Goal: Communication & Community: Answer question/provide support

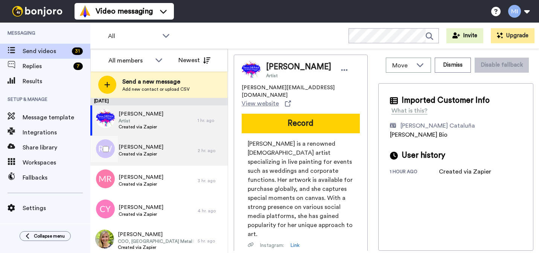
click at [163, 151] on div "Rachel Witton Created via Zapier" at bounding box center [143, 151] width 107 height 30
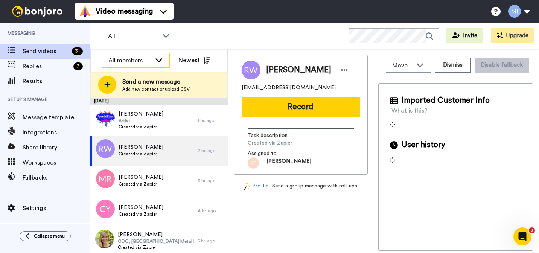
click at [148, 58] on div "All members" at bounding box center [129, 60] width 43 height 9
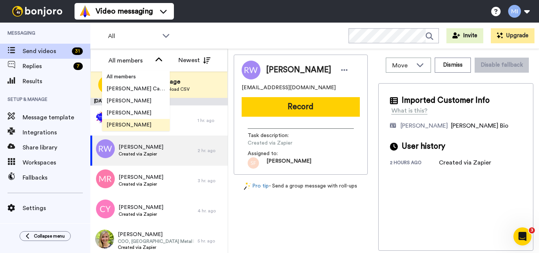
click at [133, 122] on span "[PERSON_NAME]" at bounding box center [129, 125] width 54 height 8
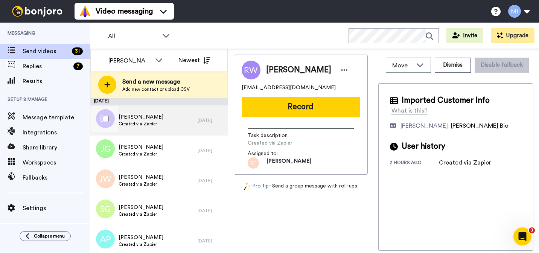
click at [130, 116] on span "Daniel Lakin" at bounding box center [141, 117] width 45 height 8
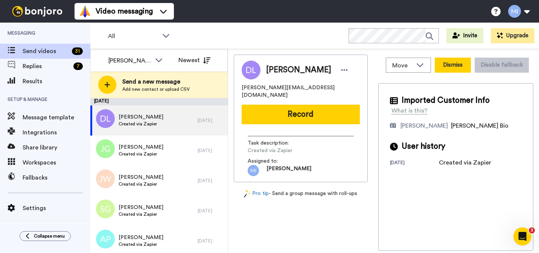
click at [457, 69] on button "Dismiss" at bounding box center [453, 65] width 36 height 15
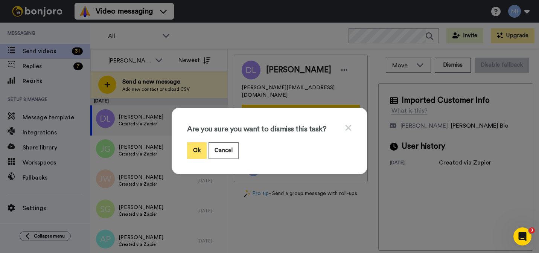
click at [190, 152] on button "Ok" at bounding box center [197, 150] width 20 height 16
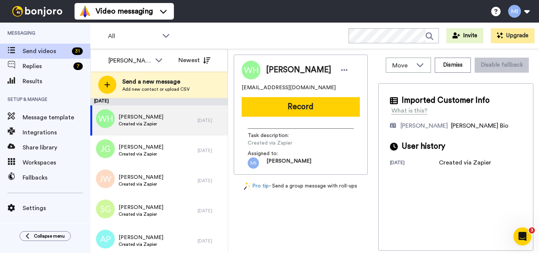
click at [447, 75] on div "Move WORKSPACES View all Default Task List Marjorie's Migrated Workspace Prospe…" at bounding box center [456, 65] width 155 height 21
click at [447, 69] on button "Dismiss" at bounding box center [453, 65] width 36 height 15
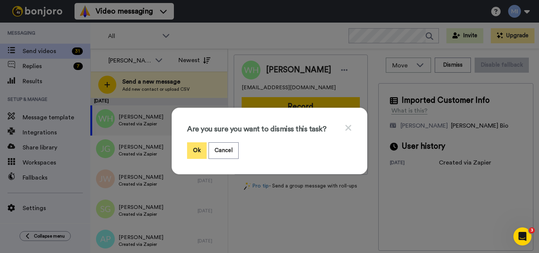
click at [196, 153] on button "Ok" at bounding box center [197, 150] width 20 height 16
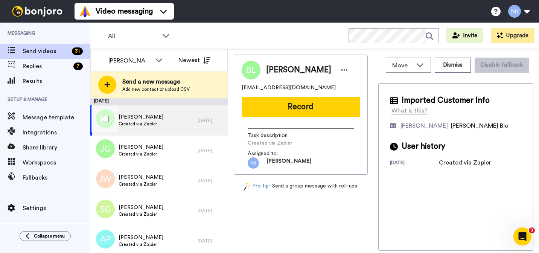
click at [189, 126] on div "Bronagh Lynch Created via Zapier" at bounding box center [143, 120] width 107 height 30
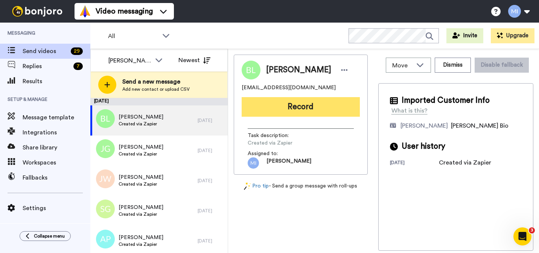
click at [334, 106] on button "Record" at bounding box center [301, 107] width 118 height 20
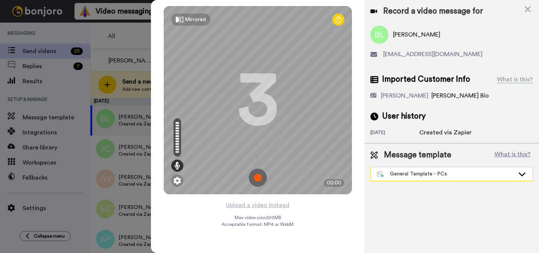
click at [510, 172] on div "General Template - PCs" at bounding box center [446, 174] width 138 height 8
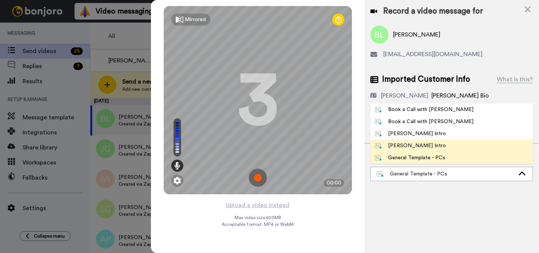
click at [429, 145] on div "[PERSON_NAME] Intro" at bounding box center [410, 146] width 71 height 8
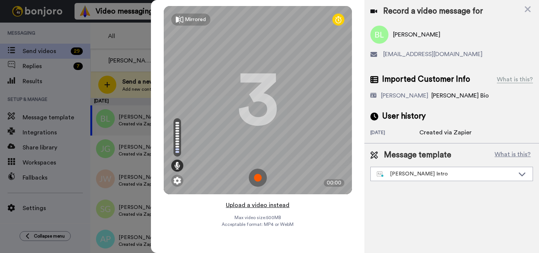
click at [280, 208] on button "Upload a video instead" at bounding box center [258, 205] width 68 height 10
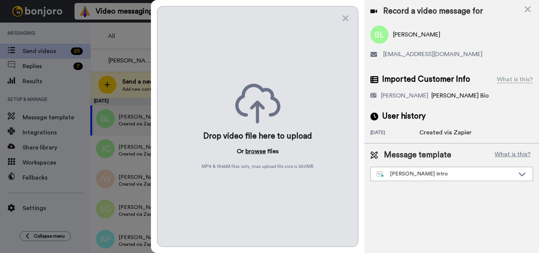
click at [259, 154] on button "browse" at bounding box center [256, 151] width 20 height 9
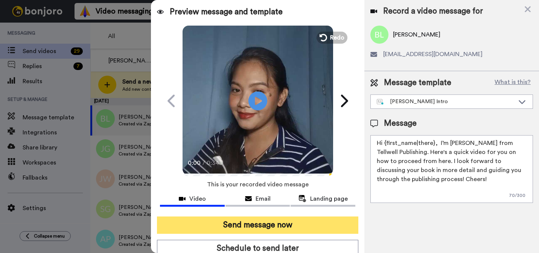
click at [269, 223] on button "Send message now" at bounding box center [258, 225] width 202 height 17
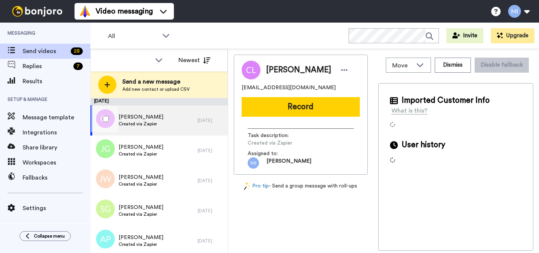
click at [143, 121] on span "Created via Zapier" at bounding box center [141, 124] width 45 height 6
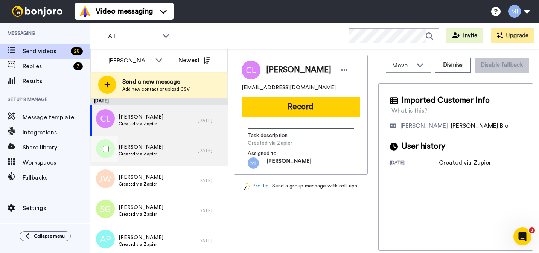
click at [196, 147] on div "Jemima Gyau Boadu Created via Zapier" at bounding box center [143, 151] width 107 height 30
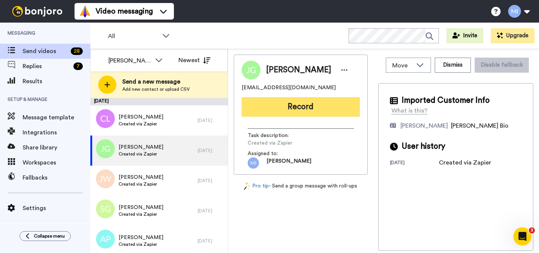
click at [306, 109] on button "Record" at bounding box center [301, 107] width 118 height 20
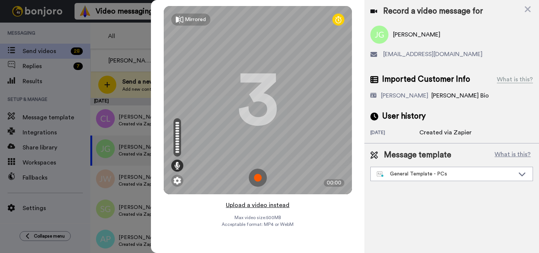
click at [257, 205] on button "Upload a video instead" at bounding box center [258, 205] width 68 height 10
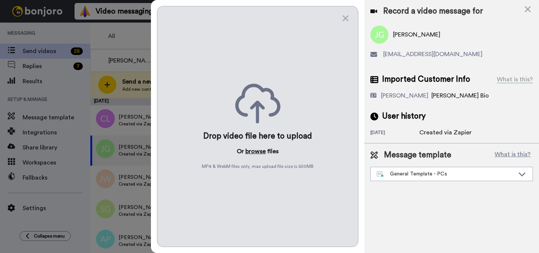
click at [256, 155] on button "browse" at bounding box center [256, 151] width 20 height 9
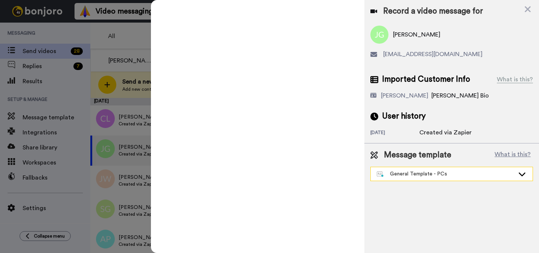
click at [408, 177] on div "General Template - PCs" at bounding box center [446, 174] width 138 height 8
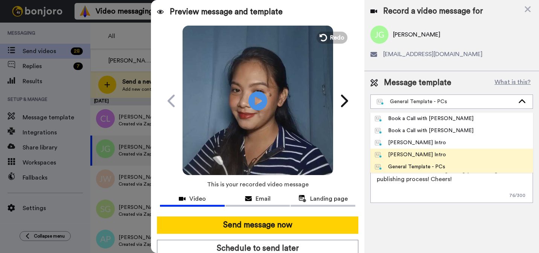
click at [394, 151] on div "[PERSON_NAME] Intro" at bounding box center [410, 155] width 71 height 8
type textarea "Hi {first_name|there}, I’m [PERSON_NAME] from Tellwell Publishing. Here's a qui…"
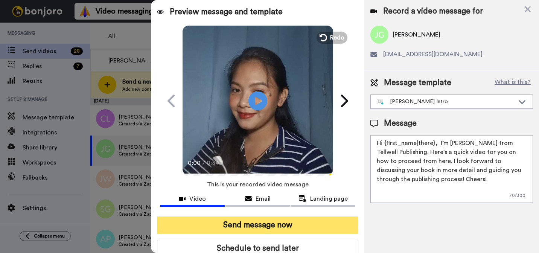
click at [306, 227] on button "Send message now" at bounding box center [258, 225] width 202 height 17
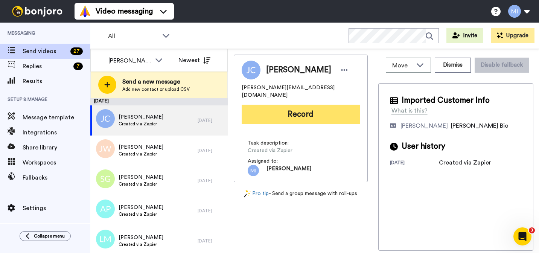
click at [325, 112] on button "Record" at bounding box center [301, 115] width 118 height 20
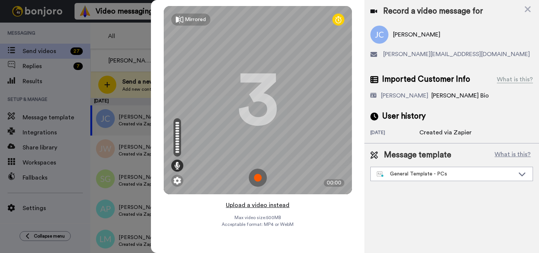
click at [266, 208] on button "Upload a video instead" at bounding box center [258, 205] width 68 height 10
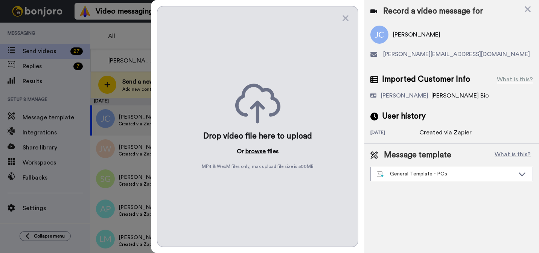
click at [256, 155] on button "browse" at bounding box center [256, 151] width 20 height 9
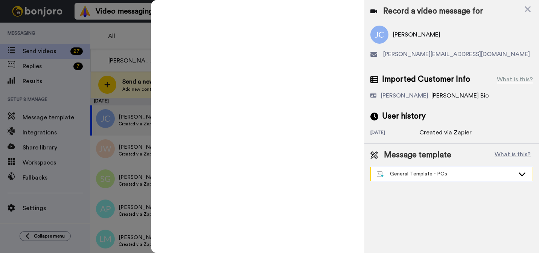
click at [430, 170] on div "General Template - PCs" at bounding box center [452, 174] width 162 height 14
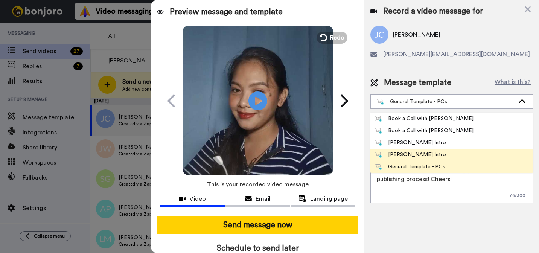
click at [420, 149] on li "[PERSON_NAME] Intro" at bounding box center [452, 155] width 163 height 12
type textarea "Hi {first_name|there}, I’m [PERSON_NAME] from Tellwell Publishing. Here's a qui…"
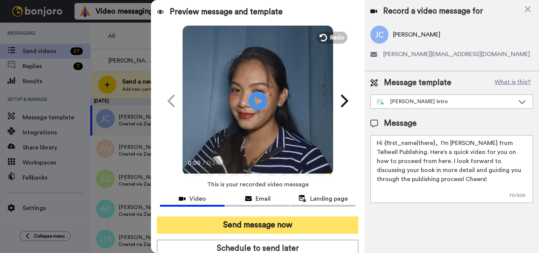
click at [309, 231] on button "Send message now" at bounding box center [258, 225] width 202 height 17
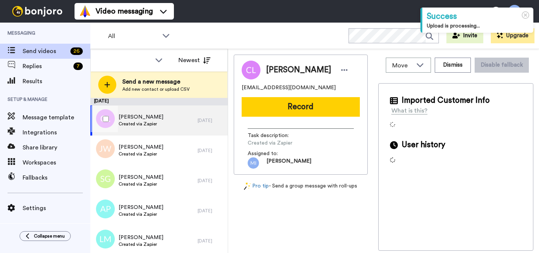
click at [153, 125] on span "Created via Zapier" at bounding box center [141, 124] width 45 height 6
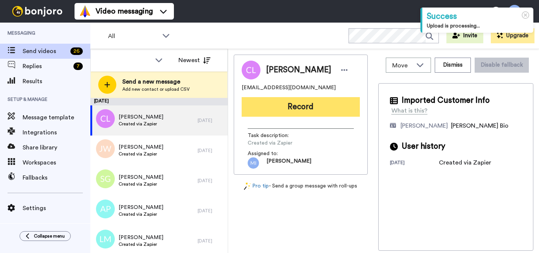
click at [308, 110] on button "Record" at bounding box center [301, 107] width 118 height 20
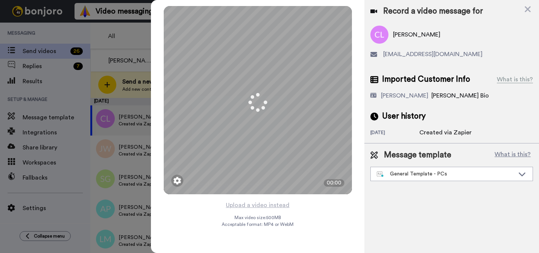
click at [263, 206] on button "Upload a video instead" at bounding box center [258, 205] width 68 height 10
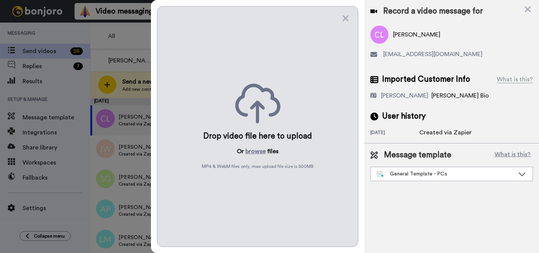
click at [261, 146] on div "Drop video file here to upload Or browse files MP4 & WebM files only, max uploa…" at bounding box center [258, 126] width 202 height 241
click at [261, 151] on button "browse" at bounding box center [256, 151] width 20 height 9
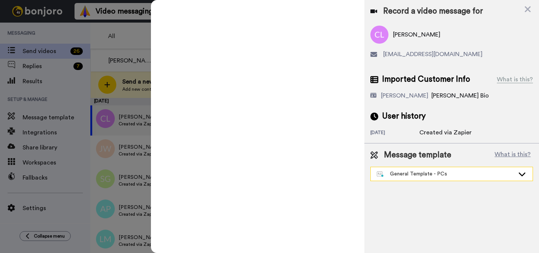
click at [437, 170] on div "General Template - PCs" at bounding box center [452, 174] width 162 height 14
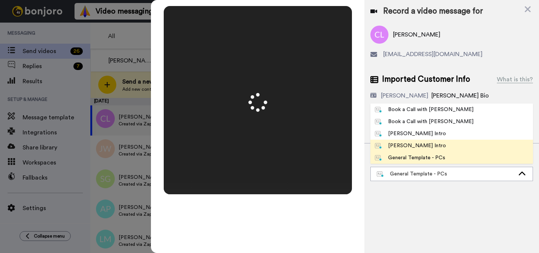
click at [417, 149] on li "[PERSON_NAME] Intro" at bounding box center [452, 146] width 163 height 12
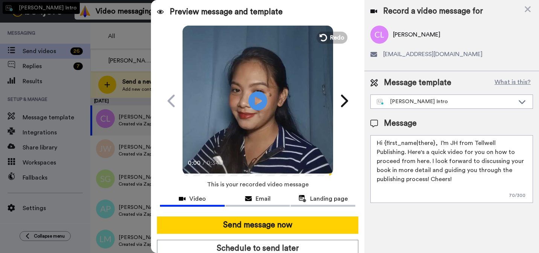
type textarea "Hi {first_name|there}, I’m [PERSON_NAME] from Tellwell Publishing. Here's a qui…"
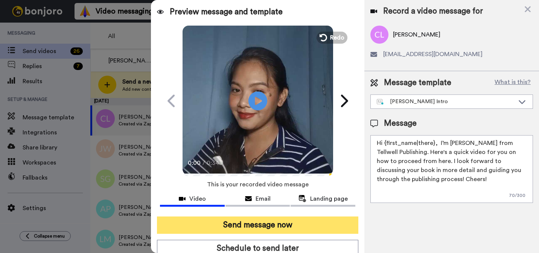
click at [304, 226] on button "Send message now" at bounding box center [258, 225] width 202 height 17
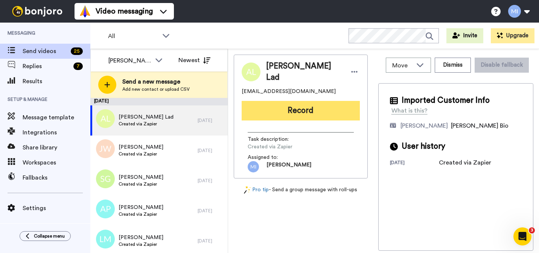
click at [305, 107] on button "Record" at bounding box center [301, 111] width 118 height 20
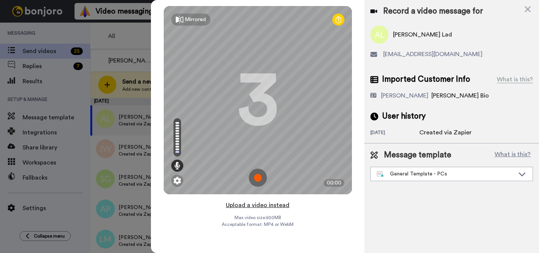
click at [280, 207] on button "Upload a video instead" at bounding box center [258, 205] width 68 height 10
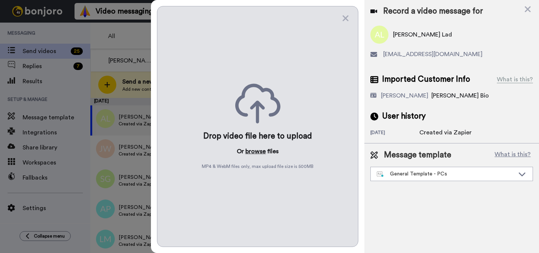
click at [255, 150] on button "browse" at bounding box center [256, 151] width 20 height 9
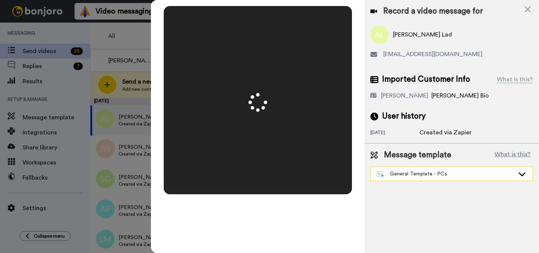
click at [437, 173] on div "General Template - PCs" at bounding box center [446, 174] width 138 height 8
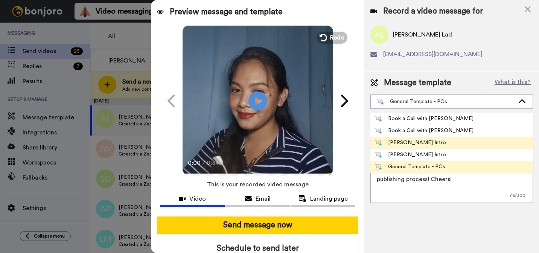
click at [409, 146] on div "[PERSON_NAME] Intro" at bounding box center [410, 143] width 71 height 8
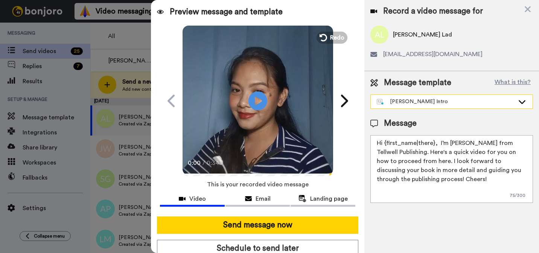
click at [418, 99] on div "[PERSON_NAME] Intro" at bounding box center [446, 102] width 138 height 8
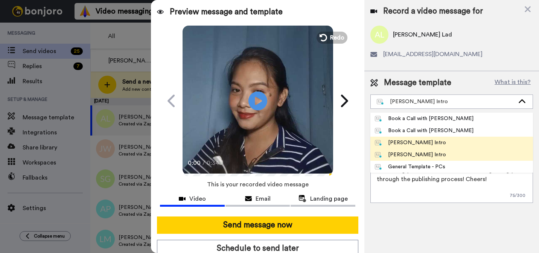
click at [403, 155] on div "[PERSON_NAME] Intro" at bounding box center [410, 155] width 71 height 8
type textarea "Hi {first_name|there}, I’m [PERSON_NAME] from Tellwell Publishing. Here's a qui…"
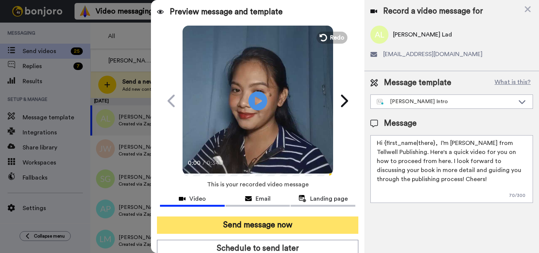
click at [332, 226] on button "Send message now" at bounding box center [258, 225] width 202 height 17
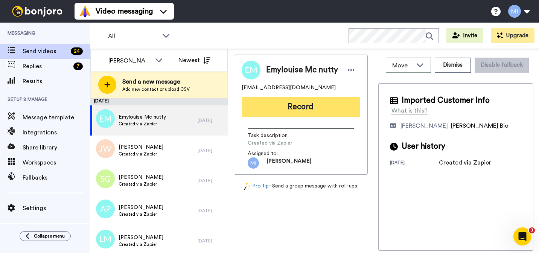
click at [314, 102] on button "Record" at bounding box center [301, 107] width 118 height 20
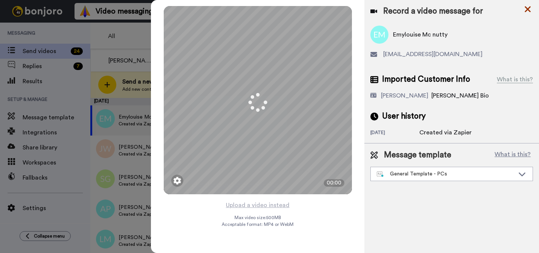
click at [526, 12] on icon at bounding box center [528, 9] width 8 height 9
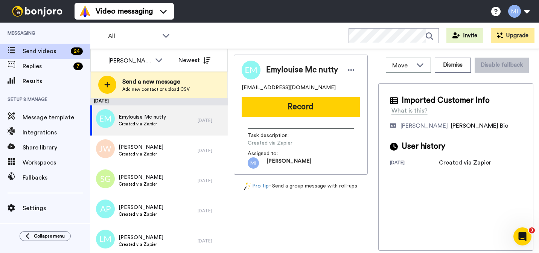
click at [459, 73] on div "Move WORKSPACES View all Default Task List Marjorie's Migrated Workspace Prospe…" at bounding box center [456, 65] width 155 height 21
click at [461, 64] on button "Dismiss" at bounding box center [453, 65] width 36 height 15
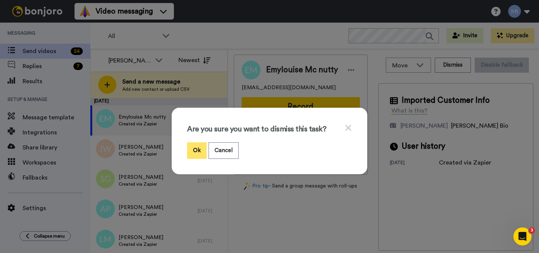
click at [198, 153] on button "Ok" at bounding box center [197, 150] width 20 height 16
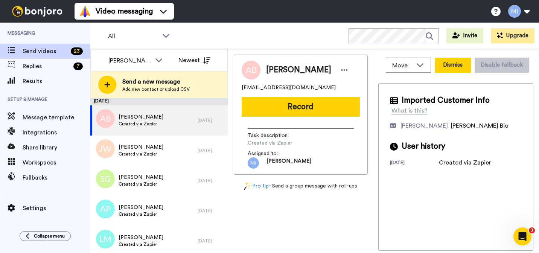
click at [456, 64] on button "Dismiss" at bounding box center [453, 65] width 36 height 15
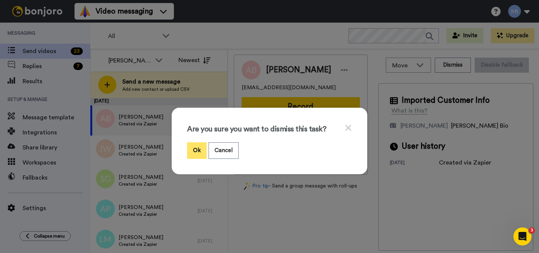
click at [192, 153] on button "Ok" at bounding box center [197, 150] width 20 height 16
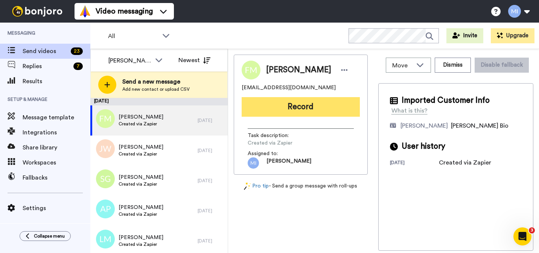
click at [303, 114] on button "Record" at bounding box center [301, 107] width 118 height 20
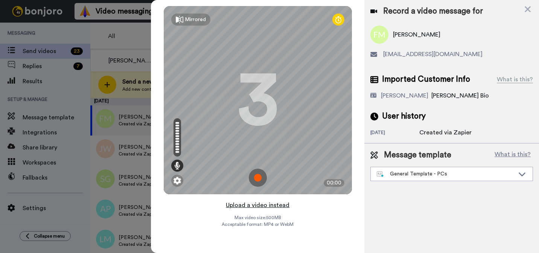
click at [262, 200] on button "Upload a video instead" at bounding box center [258, 205] width 68 height 10
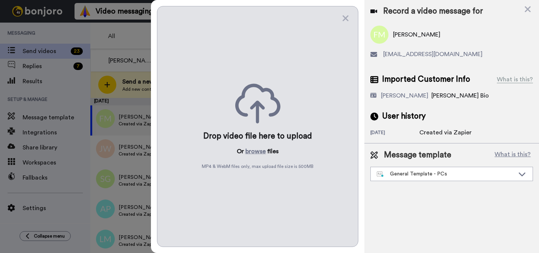
click at [261, 145] on div "Drop video file here to upload Or browse files MP4 & WebM files only, max uploa…" at bounding box center [258, 126] width 202 height 241
click at [261, 150] on button "browse" at bounding box center [256, 151] width 20 height 9
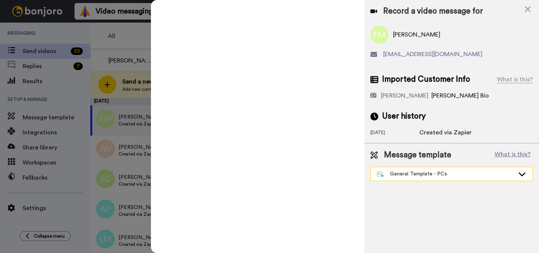
click at [409, 175] on div "General Template - PCs" at bounding box center [446, 174] width 138 height 8
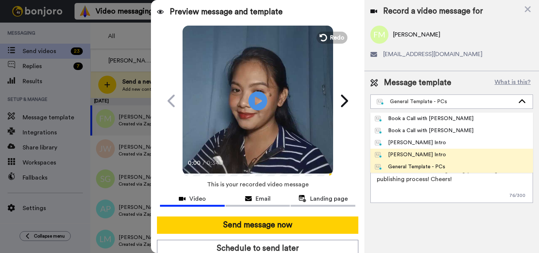
click at [403, 154] on div "Marjorie Bonjoro Intro" at bounding box center [410, 155] width 71 height 8
type textarea "Hi {first_name|there}, I’m Marjorie from Tellwell Publishing. Here's a quick vi…"
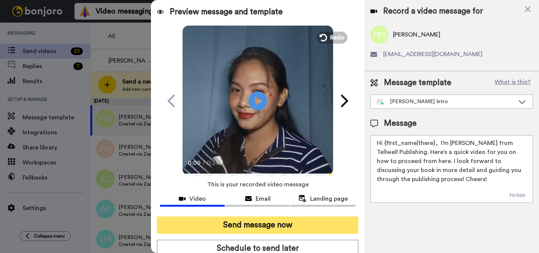
click at [320, 231] on button "Send message now" at bounding box center [258, 225] width 202 height 17
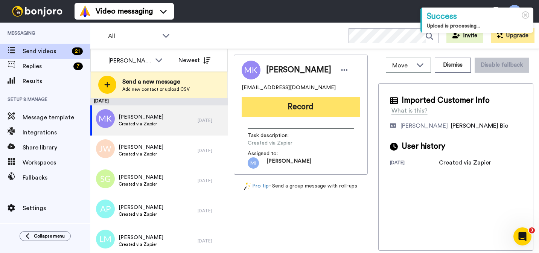
click at [313, 110] on button "Record" at bounding box center [301, 107] width 118 height 20
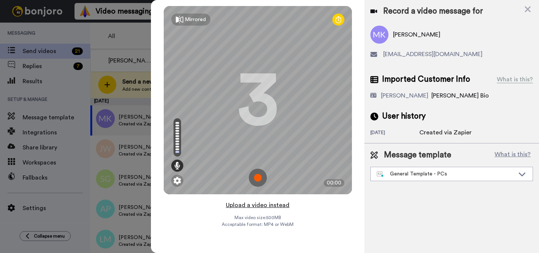
click at [260, 208] on button "Upload a video instead" at bounding box center [258, 205] width 68 height 10
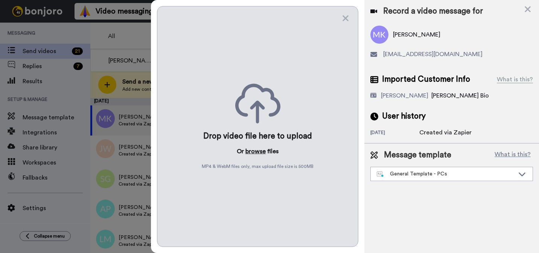
click at [261, 152] on button "browse" at bounding box center [256, 151] width 20 height 9
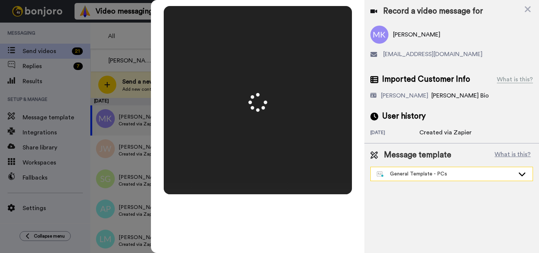
click at [445, 174] on div "General Template - PCs" at bounding box center [446, 174] width 138 height 8
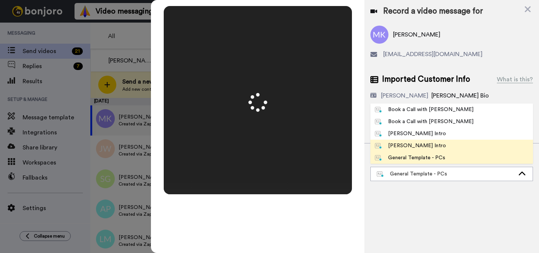
click at [442, 148] on span "[PERSON_NAME] Intro" at bounding box center [411, 146] width 80 height 8
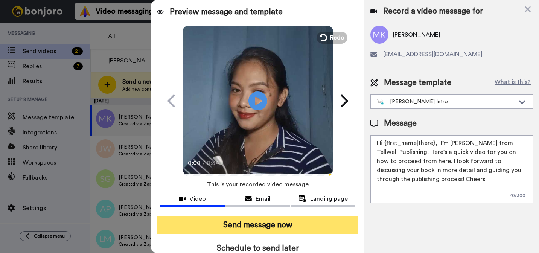
click at [302, 230] on button "Send message now" at bounding box center [258, 225] width 202 height 17
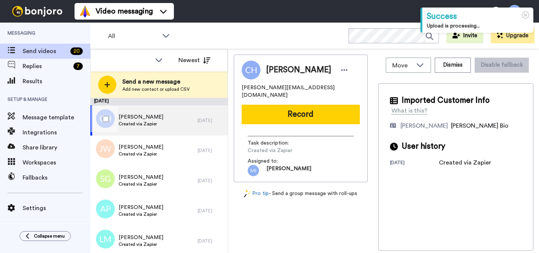
click at [179, 124] on div "[PERSON_NAME] Created via Zapier" at bounding box center [143, 120] width 107 height 30
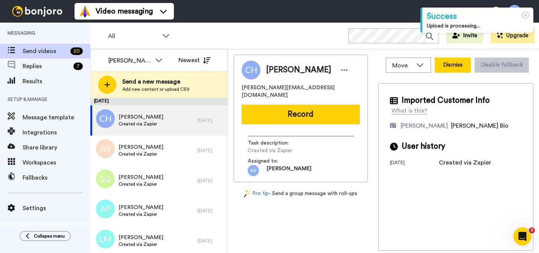
click at [455, 64] on button "Dismiss" at bounding box center [453, 65] width 36 height 15
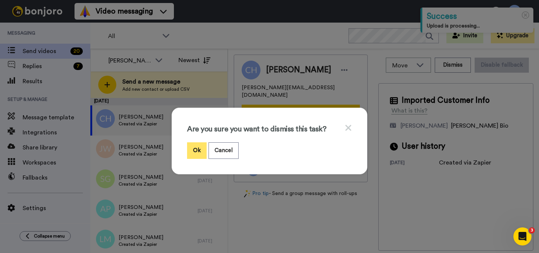
click at [201, 148] on button "Ok" at bounding box center [197, 150] width 20 height 16
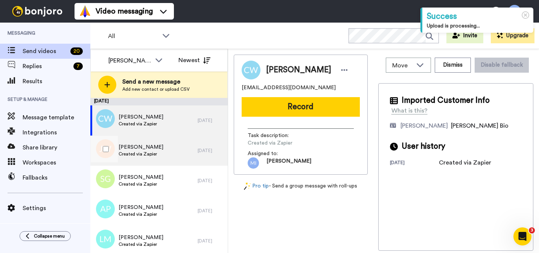
click at [142, 148] on span "J Wall" at bounding box center [141, 148] width 45 height 8
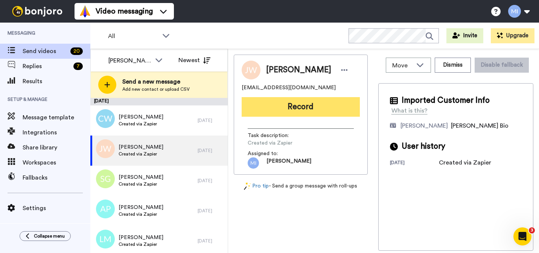
click at [332, 108] on button "Record" at bounding box center [301, 107] width 118 height 20
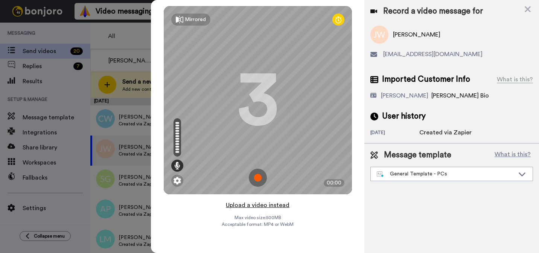
click at [268, 205] on button "Upload a video instead" at bounding box center [258, 205] width 68 height 10
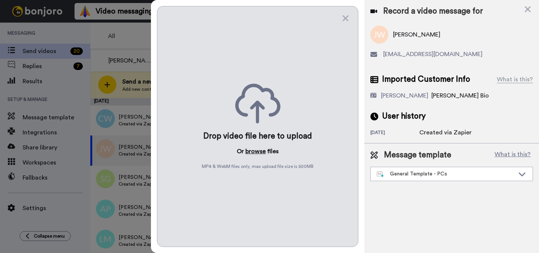
click at [259, 151] on button "browse" at bounding box center [256, 151] width 20 height 9
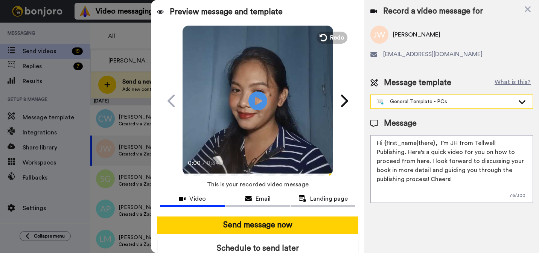
click at [513, 102] on div "General Template - PCs" at bounding box center [446, 102] width 138 height 8
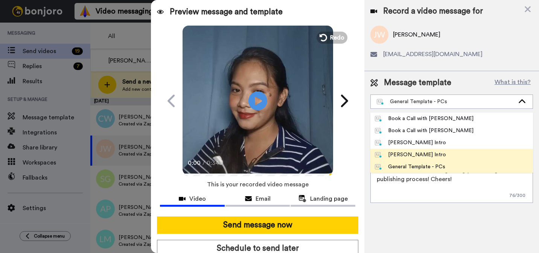
click at [411, 156] on div "[PERSON_NAME] Intro" at bounding box center [410, 155] width 71 height 8
type textarea "Hi {first_name|there}, I’m [PERSON_NAME] from Tellwell Publishing. Here's a qui…"
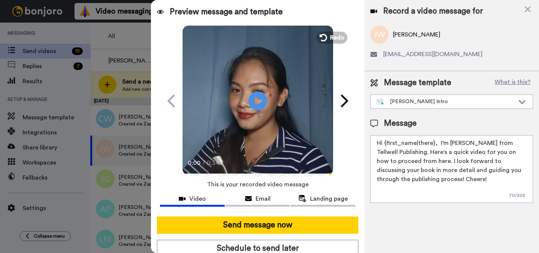
scroll to position [27, 0]
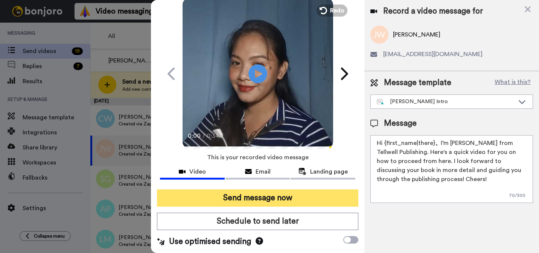
click at [296, 202] on button "Send message now" at bounding box center [258, 197] width 202 height 17
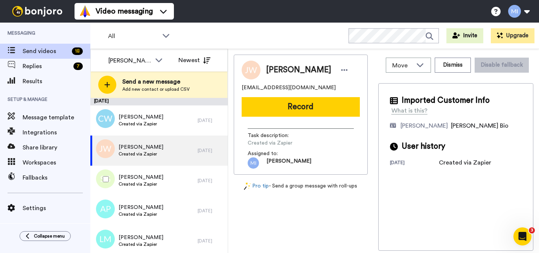
scroll to position [0, 0]
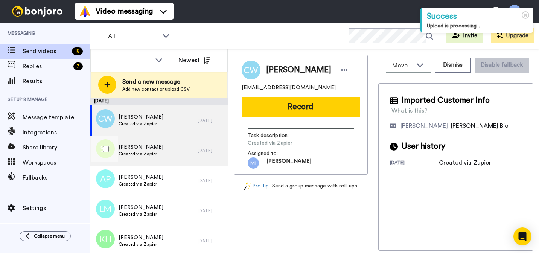
click at [136, 156] on span "Created via Zapier" at bounding box center [141, 154] width 45 height 6
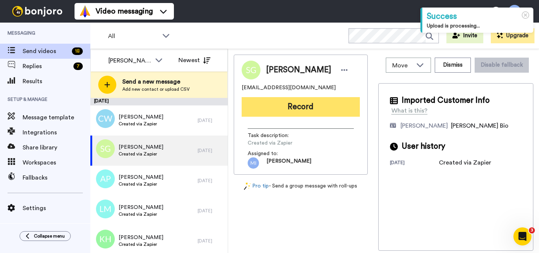
click at [313, 107] on button "Record" at bounding box center [301, 107] width 118 height 20
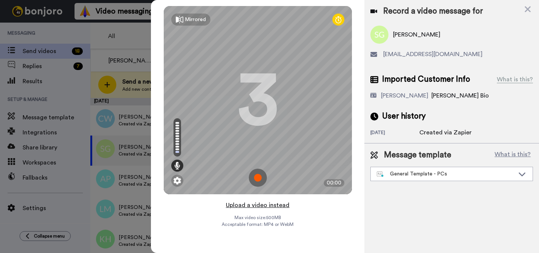
click at [274, 206] on button "Upload a video instead" at bounding box center [258, 205] width 68 height 10
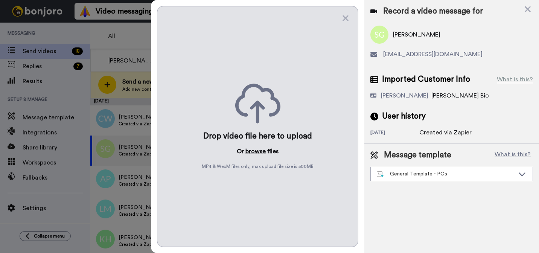
click at [253, 151] on button "browse" at bounding box center [256, 151] width 20 height 9
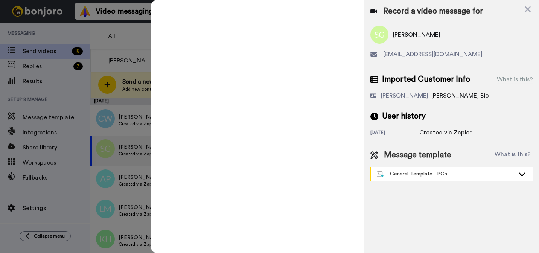
click at [446, 171] on div "General Template - PCs" at bounding box center [446, 174] width 138 height 8
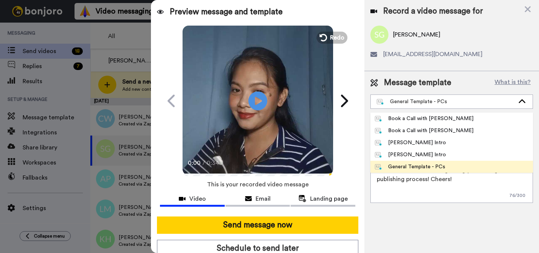
click at [421, 161] on li "General Template - PCs" at bounding box center [452, 167] width 163 height 12
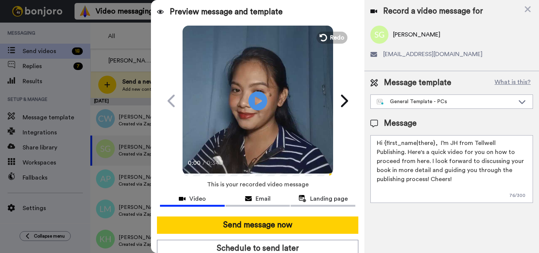
click at [421, 160] on textarea "Hi {first_name|there}, I’m JH from Tellwell Publishing. Here's a quick video fo…" at bounding box center [452, 169] width 163 height 68
click at [437, 103] on div "General Template - PCs" at bounding box center [446, 102] width 138 height 8
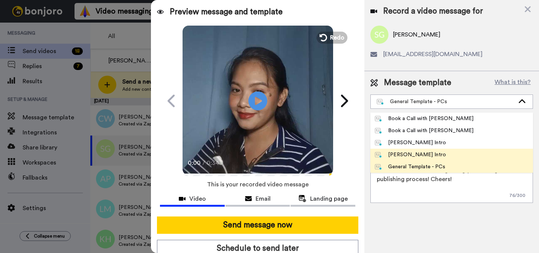
click at [404, 157] on div "Marjorie Bonjoro Intro" at bounding box center [410, 155] width 71 height 8
type textarea "Hi {first_name|there}, I’m Marjorie from Tellwell Publishing. Here's a quick vi…"
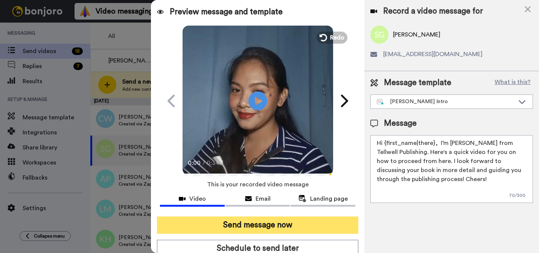
click at [259, 231] on button "Send message now" at bounding box center [258, 225] width 202 height 17
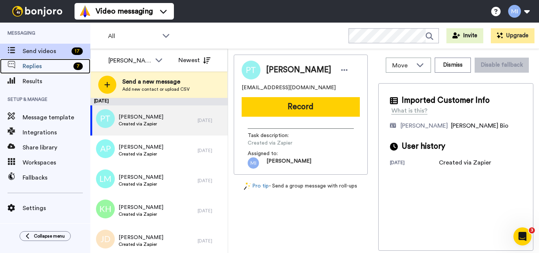
click at [70, 67] on span "Replies" at bounding box center [47, 66] width 48 height 9
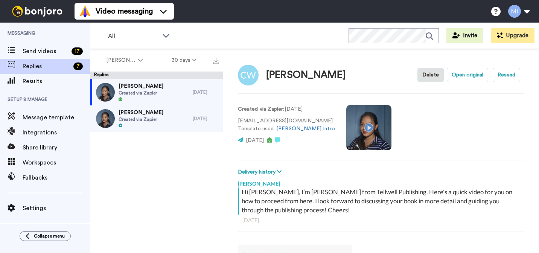
scroll to position [1, 0]
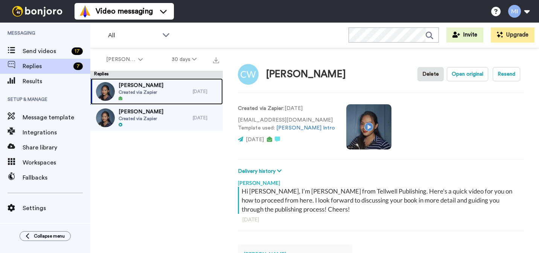
click at [176, 95] on div "Colin Woodhouse Created via Zapier" at bounding box center [141, 91] width 102 height 26
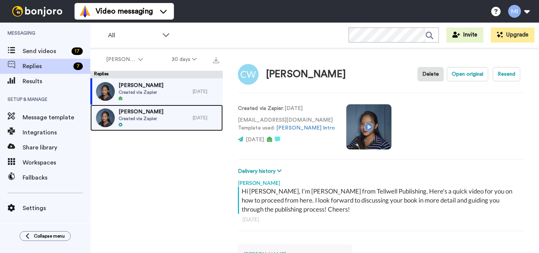
click at [161, 124] on div "Robert Skinner Created via Zapier" at bounding box center [141, 118] width 102 height 26
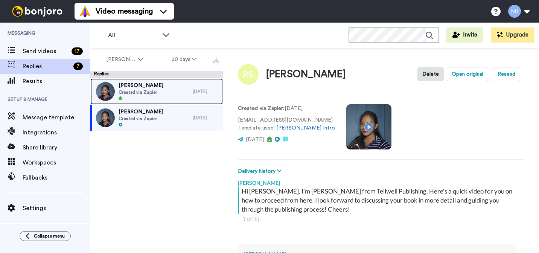
click at [166, 92] on div "Colin Woodhouse Created via Zapier" at bounding box center [141, 91] width 102 height 26
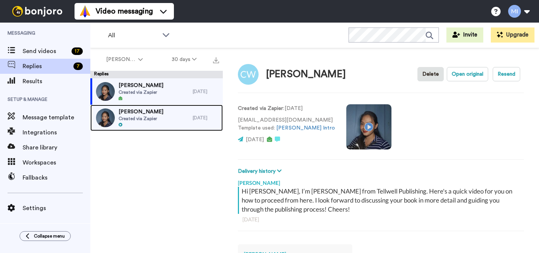
click at [160, 116] on div "Robert Skinner Created via Zapier" at bounding box center [141, 118] width 102 height 26
click at [90, 105] on link "Robert Skinner Created via Zapier 18 days ago" at bounding box center [156, 118] width 133 height 26
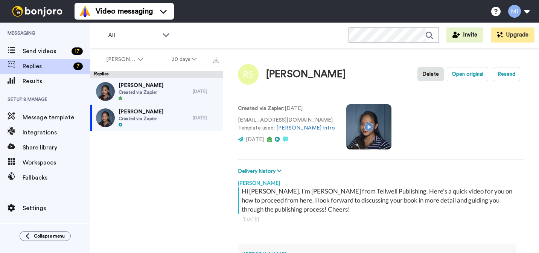
type textarea "x"
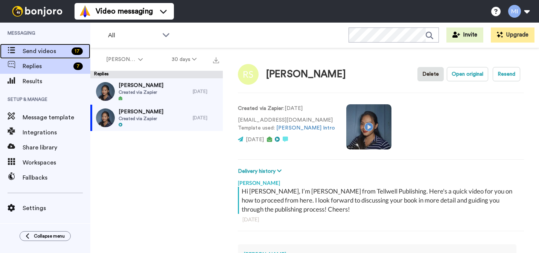
click at [49, 55] on span "Send videos" at bounding box center [46, 51] width 46 height 9
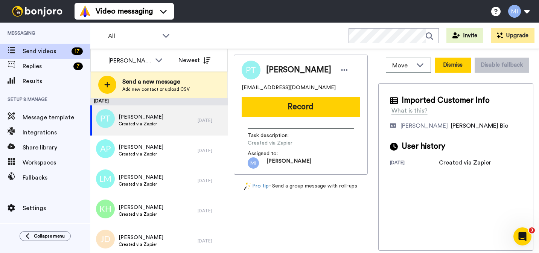
click at [458, 72] on button "Dismiss" at bounding box center [453, 65] width 36 height 15
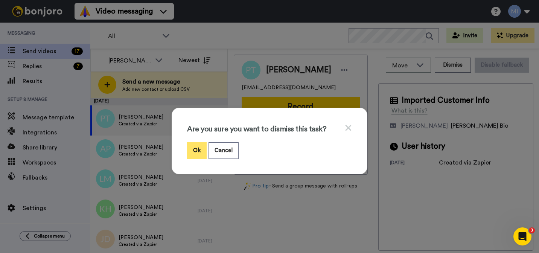
click at [197, 156] on button "Ok" at bounding box center [197, 150] width 20 height 16
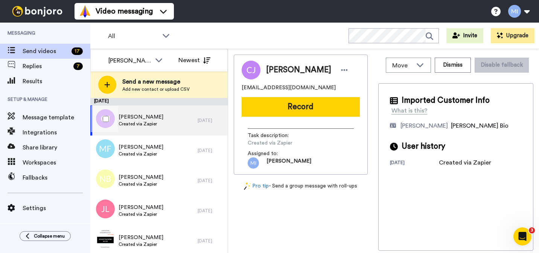
click at [200, 124] on div "Caz Jones Created via Zapier 2 days ago" at bounding box center [159, 120] width 138 height 30
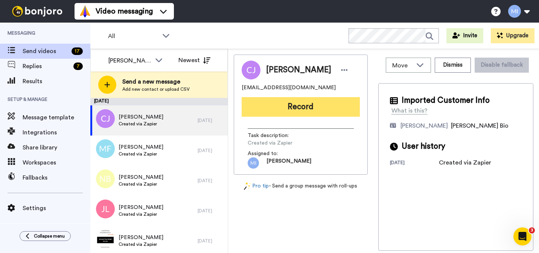
click at [317, 113] on button "Record" at bounding box center [301, 107] width 118 height 20
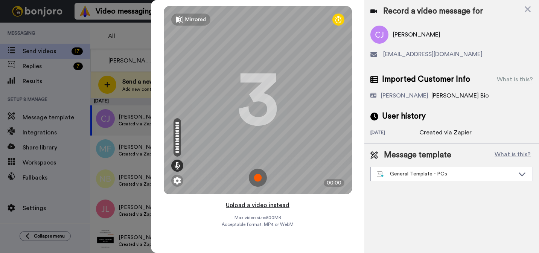
click at [266, 206] on button "Upload a video instead" at bounding box center [258, 205] width 68 height 10
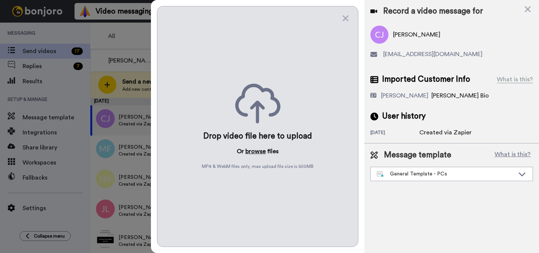
click at [255, 156] on button "browse" at bounding box center [256, 151] width 20 height 9
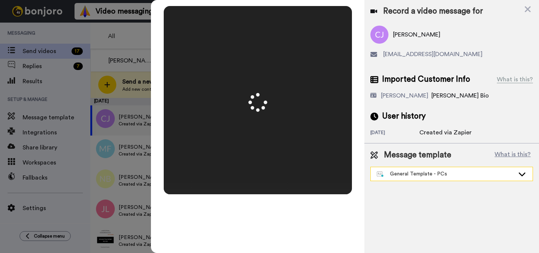
click at [404, 173] on div "General Template - PCs" at bounding box center [446, 174] width 138 height 8
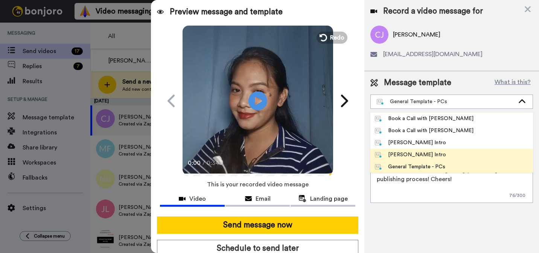
click at [400, 157] on div "[PERSON_NAME] Intro" at bounding box center [410, 155] width 71 height 8
type textarea "Hi {first_name|there}, I’m [PERSON_NAME] from Tellwell Publishing. Here's a qui…"
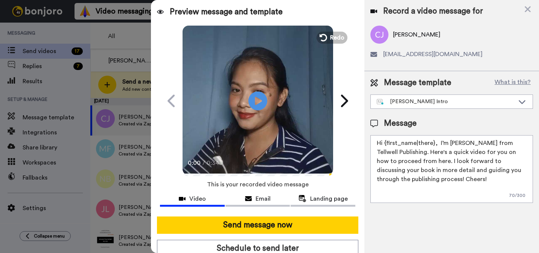
click at [295, 235] on div "Send message now Schedule to send later Use optimised sending" at bounding box center [258, 246] width 214 height 70
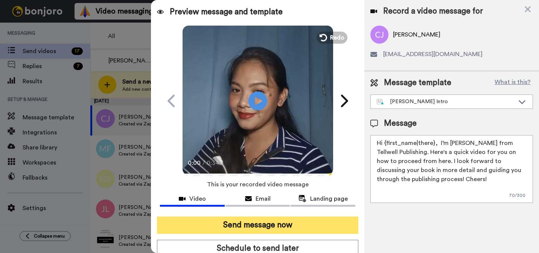
click at [295, 232] on button "Send message now" at bounding box center [258, 225] width 202 height 17
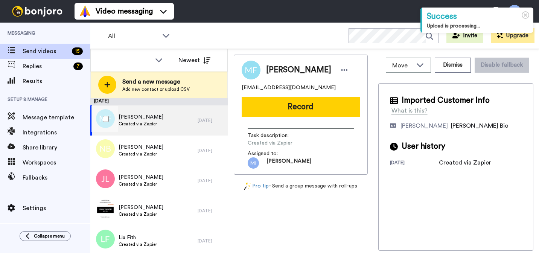
click at [154, 126] on span "Created via Zapier" at bounding box center [141, 124] width 45 height 6
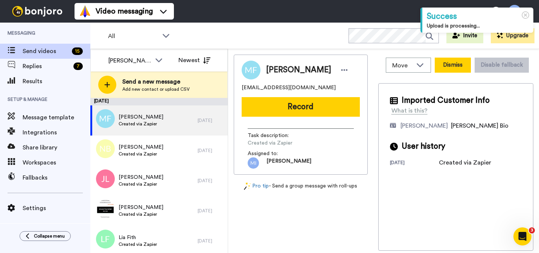
click at [445, 68] on button "Dismiss" at bounding box center [453, 65] width 36 height 15
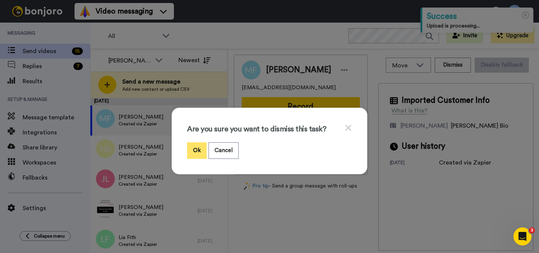
click at [201, 153] on button "Ok" at bounding box center [197, 150] width 20 height 16
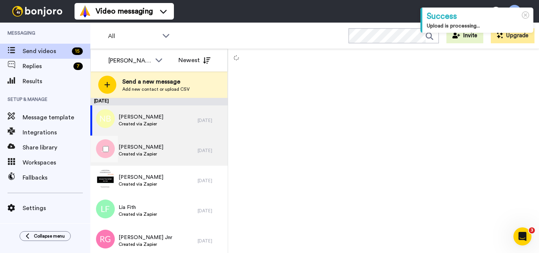
click at [159, 136] on div "[PERSON_NAME] Created via Zapier" at bounding box center [143, 151] width 107 height 30
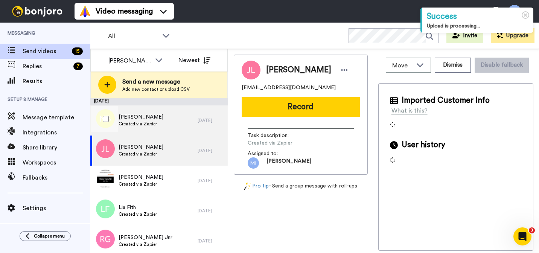
click at [161, 127] on div "[PERSON_NAME] Created via Zapier" at bounding box center [143, 120] width 107 height 30
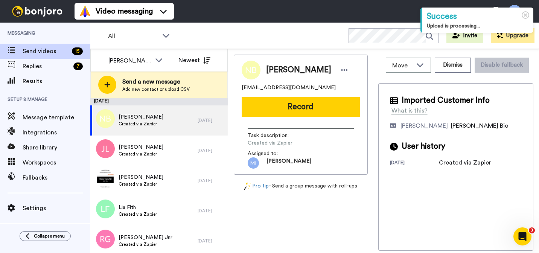
click at [458, 75] on div "Move WORKSPACES View all Default Task List [PERSON_NAME]'s Migrated Workspace P…" at bounding box center [456, 65] width 155 height 21
click at [458, 72] on button "Dismiss" at bounding box center [453, 65] width 36 height 15
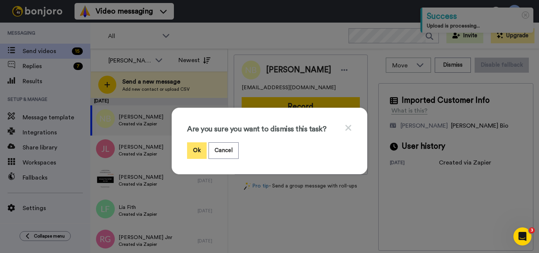
click at [198, 148] on button "Ok" at bounding box center [197, 150] width 20 height 16
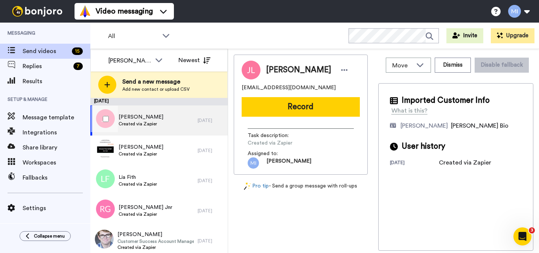
click at [166, 135] on div "[PERSON_NAME] Created via Zapier" at bounding box center [143, 120] width 107 height 30
click at [451, 69] on button "Dismiss" at bounding box center [453, 65] width 36 height 15
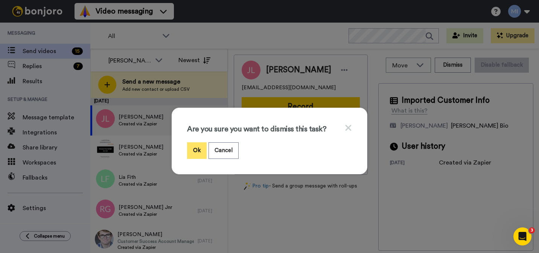
click at [199, 150] on button "Ok" at bounding box center [197, 150] width 20 height 16
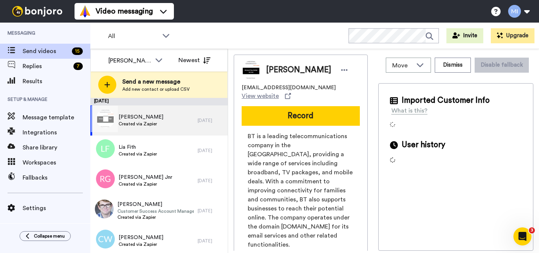
click at [180, 129] on div "Mo McDonald Created via Zapier" at bounding box center [143, 120] width 107 height 30
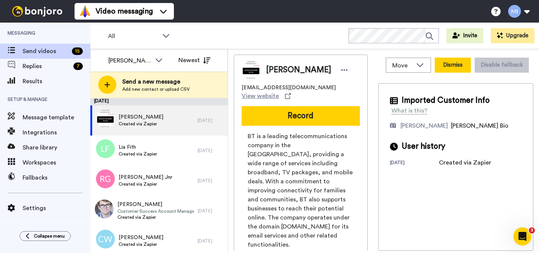
click at [460, 65] on button "Dismiss" at bounding box center [453, 65] width 36 height 15
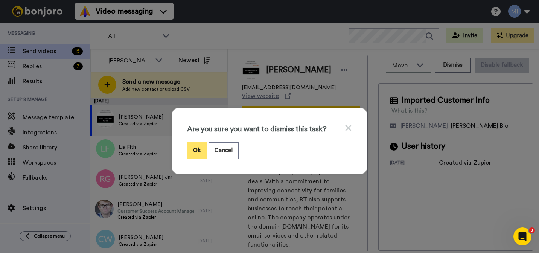
click at [194, 151] on button "Ok" at bounding box center [197, 150] width 20 height 16
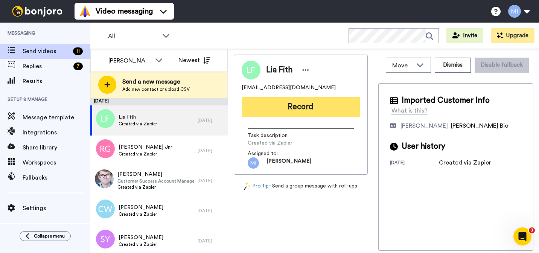
click at [338, 107] on button "Record" at bounding box center [301, 107] width 118 height 20
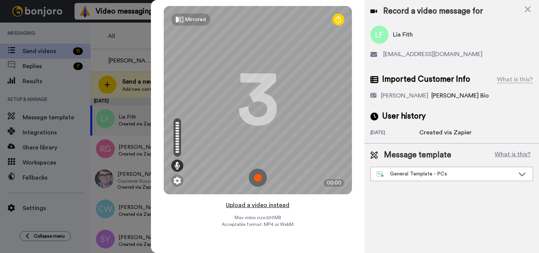
click at [256, 206] on button "Upload a video instead" at bounding box center [258, 205] width 68 height 10
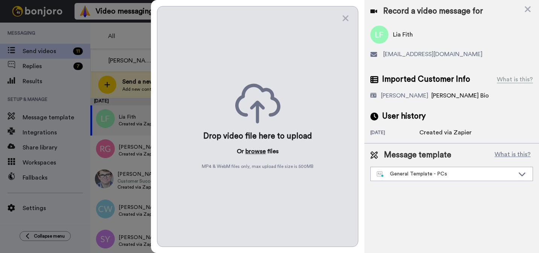
click at [250, 154] on button "browse" at bounding box center [256, 151] width 20 height 9
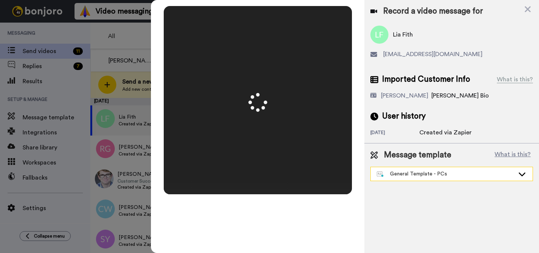
click at [436, 172] on div "General Template - PCs" at bounding box center [446, 174] width 138 height 8
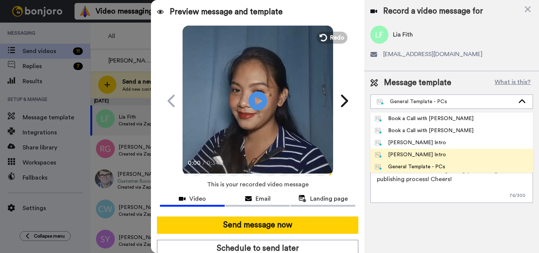
click at [413, 160] on li "[PERSON_NAME] Intro" at bounding box center [452, 155] width 163 height 12
type textarea "Hi {first_name|there}, I’m [PERSON_NAME] from Tellwell Publishing. Here's a qui…"
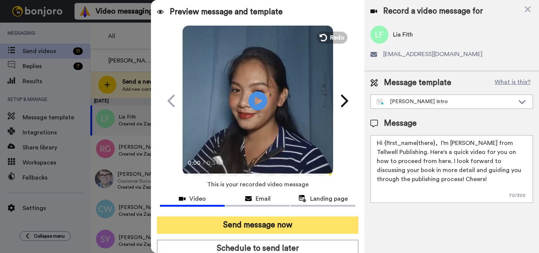
click at [317, 222] on button "Send message now" at bounding box center [258, 225] width 202 height 17
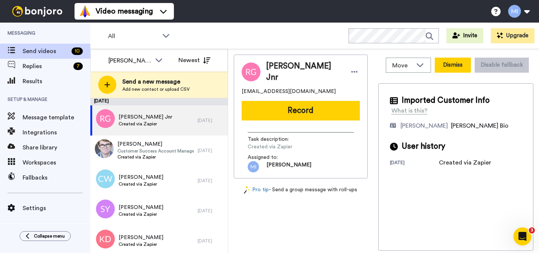
click at [452, 61] on button "Dismiss" at bounding box center [453, 65] width 36 height 15
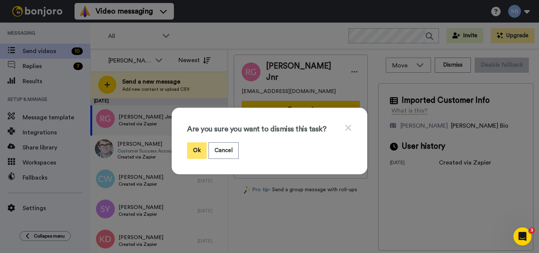
click at [199, 153] on button "Ok" at bounding box center [197, 150] width 20 height 16
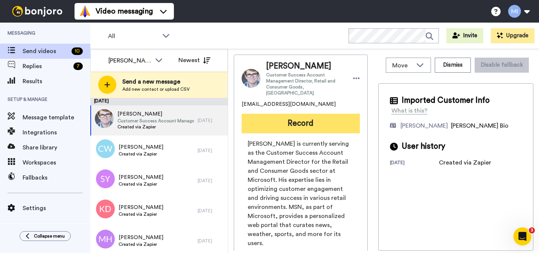
click at [347, 114] on button "Record" at bounding box center [301, 124] width 118 height 20
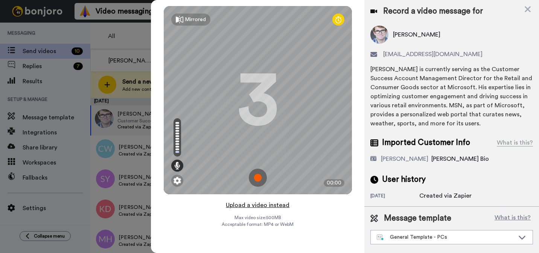
click at [269, 207] on button "Upload a video instead" at bounding box center [258, 205] width 68 height 10
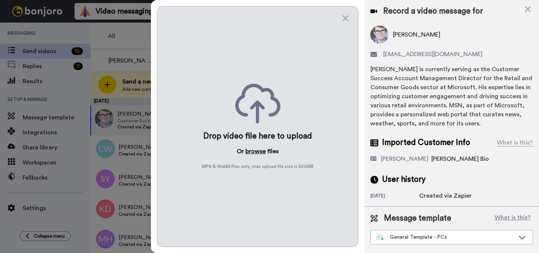
click at [257, 151] on button "browse" at bounding box center [256, 151] width 20 height 9
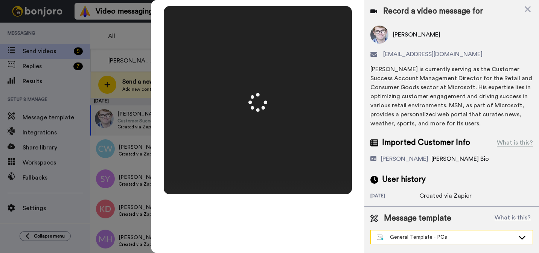
click at [425, 239] on div "General Template - PCs" at bounding box center [446, 238] width 138 height 8
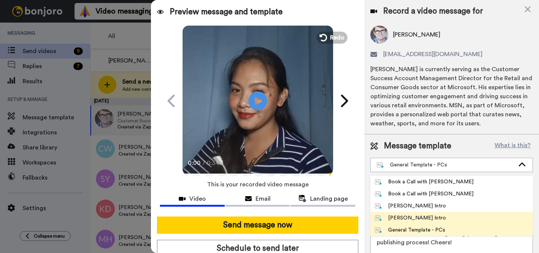
click at [407, 216] on div "[PERSON_NAME] Intro" at bounding box center [410, 218] width 71 height 8
type textarea "Hi {first_name|there}, I’m [PERSON_NAME] from Tellwell Publishing. Here's a qui…"
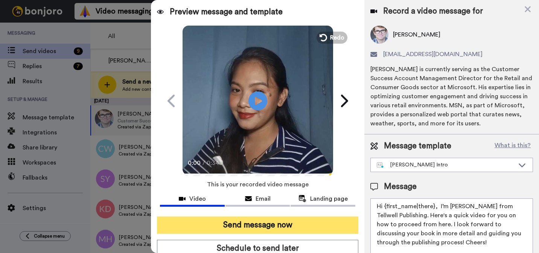
click at [297, 223] on button "Send message now" at bounding box center [258, 225] width 202 height 17
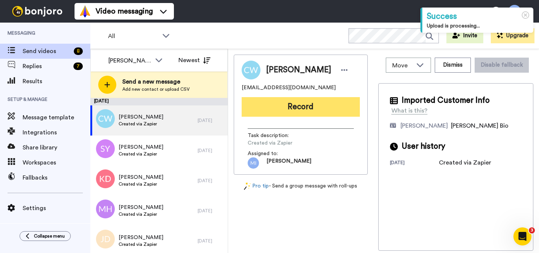
click at [336, 103] on button "Record" at bounding box center [301, 107] width 118 height 20
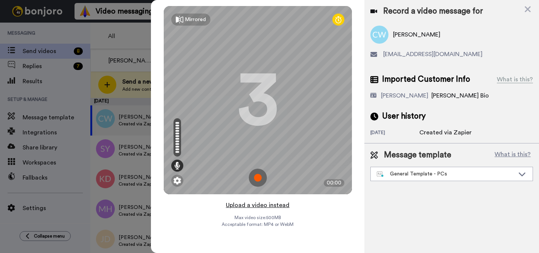
click at [270, 204] on button "Upload a video instead" at bounding box center [258, 205] width 68 height 10
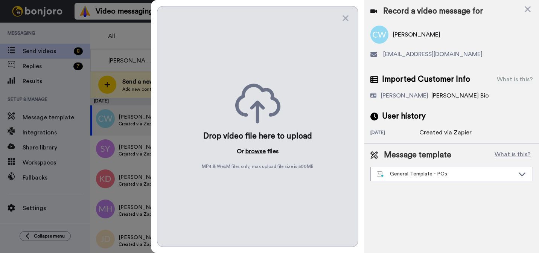
click at [259, 153] on button "browse" at bounding box center [256, 151] width 20 height 9
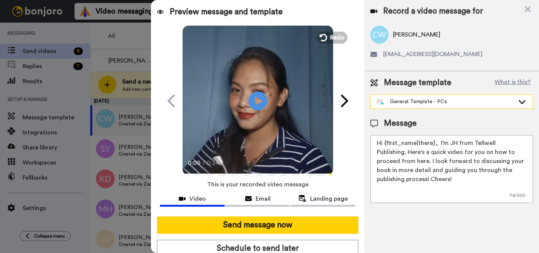
click at [440, 101] on div "General Template - PCs" at bounding box center [446, 102] width 138 height 8
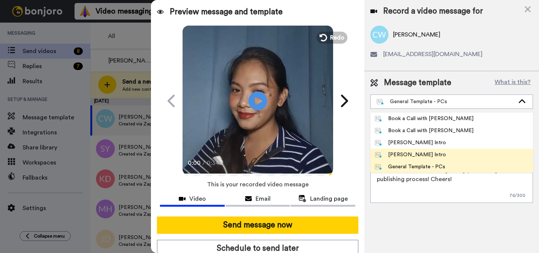
click at [405, 157] on div "Marjorie Bonjoro Intro" at bounding box center [410, 155] width 71 height 8
type textarea "Hi {first_name|there}, I’m Marjorie from Tellwell Publishing. Here's a quick vi…"
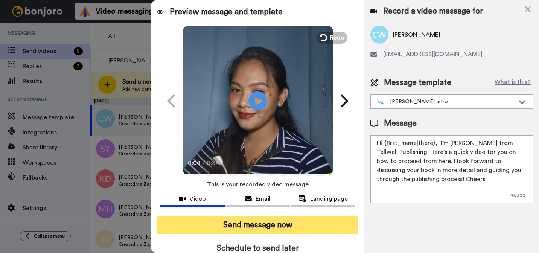
click at [283, 220] on button "Send message now" at bounding box center [258, 225] width 202 height 17
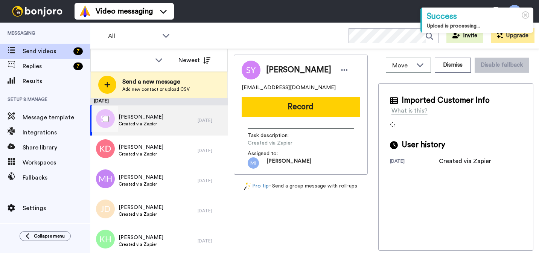
click at [139, 129] on div "Shaka Yesufu Created via Zapier" at bounding box center [143, 120] width 107 height 30
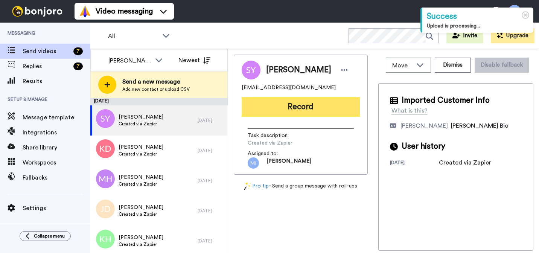
click at [304, 107] on button "Record" at bounding box center [301, 107] width 118 height 20
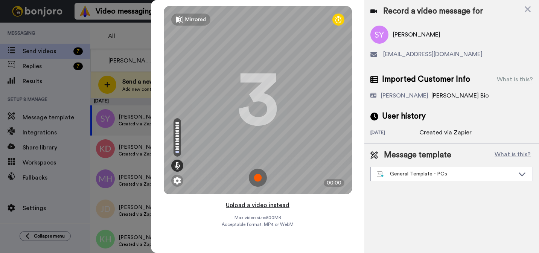
click at [269, 207] on button "Upload a video instead" at bounding box center [258, 205] width 68 height 10
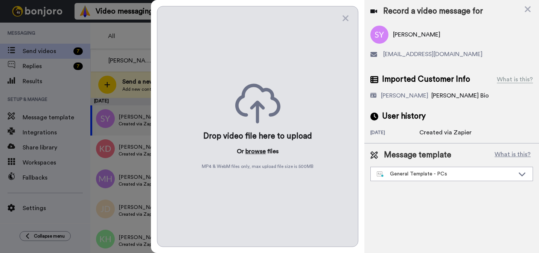
click at [263, 151] on button "browse" at bounding box center [256, 151] width 20 height 9
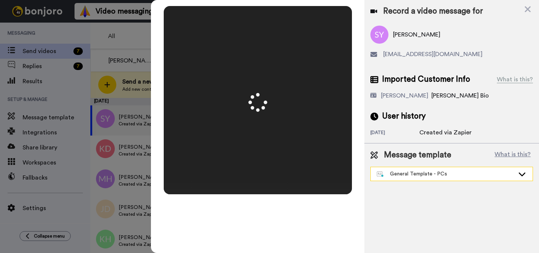
click at [448, 174] on div "General Template - PCs" at bounding box center [446, 174] width 138 height 8
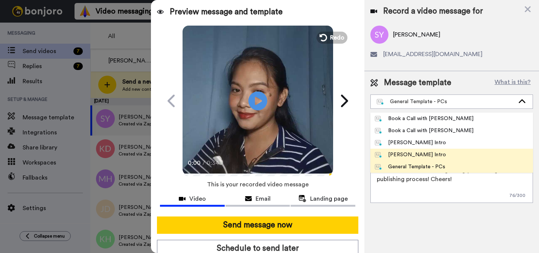
click at [423, 154] on div "Marjorie Bonjoro Intro" at bounding box center [410, 155] width 71 height 8
type textarea "Hi {first_name|there}, I’m Marjorie from Tellwell Publishing. Here's a quick vi…"
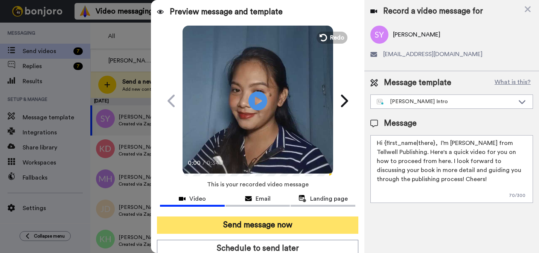
click at [290, 231] on button "Send message now" at bounding box center [258, 225] width 202 height 17
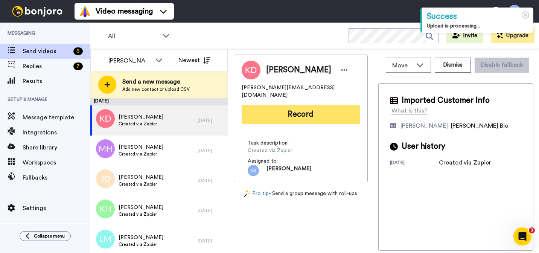
click at [331, 105] on button "Record" at bounding box center [301, 115] width 118 height 20
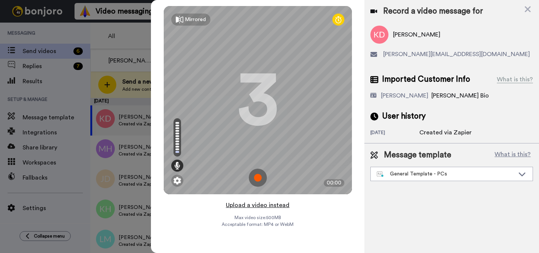
click at [252, 203] on button "Upload a video instead" at bounding box center [258, 205] width 68 height 10
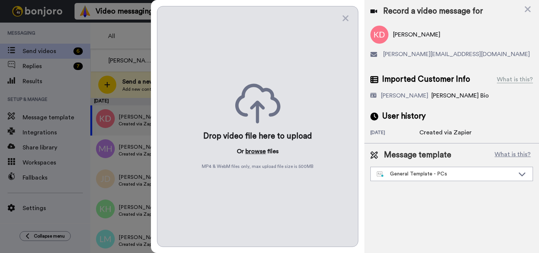
click at [260, 153] on button "browse" at bounding box center [256, 151] width 20 height 9
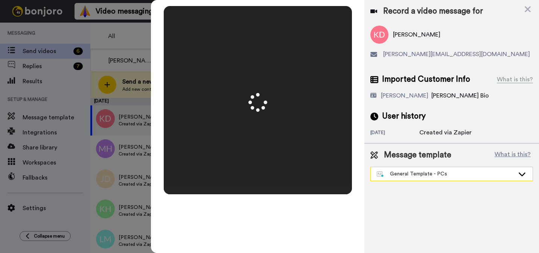
click at [429, 179] on div "General Template - PCs" at bounding box center [452, 174] width 162 height 14
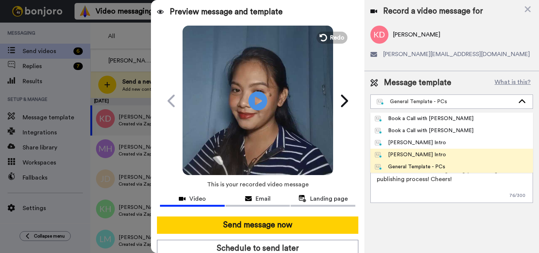
click at [414, 150] on li "[PERSON_NAME] Intro" at bounding box center [452, 155] width 163 height 12
type textarea "Hi {first_name|there}, I’m Marjorie from Tellwell Publishing. Here's a quick vi…"
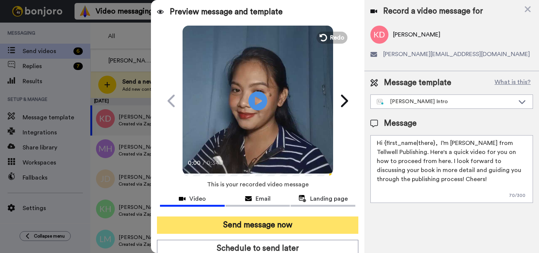
click at [319, 227] on button "Send message now" at bounding box center [258, 225] width 202 height 17
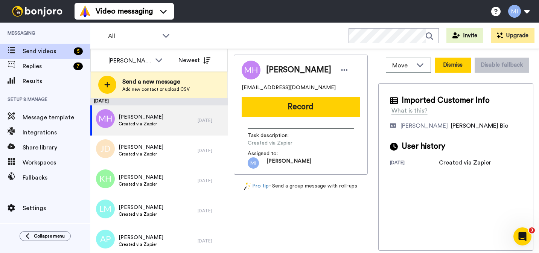
click at [452, 64] on button "Dismiss" at bounding box center [453, 65] width 36 height 15
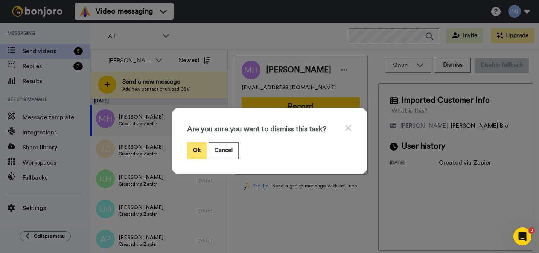
click at [200, 148] on button "Ok" at bounding box center [197, 150] width 20 height 16
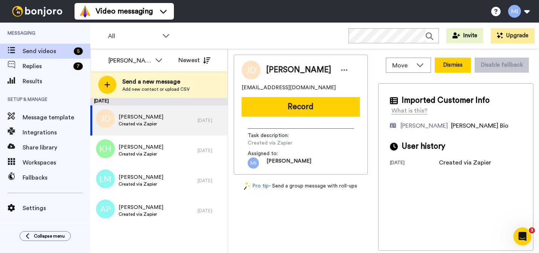
click at [455, 68] on button "Dismiss" at bounding box center [453, 65] width 36 height 15
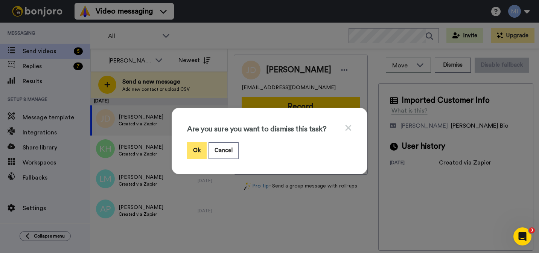
click at [199, 145] on button "Ok" at bounding box center [197, 150] width 20 height 16
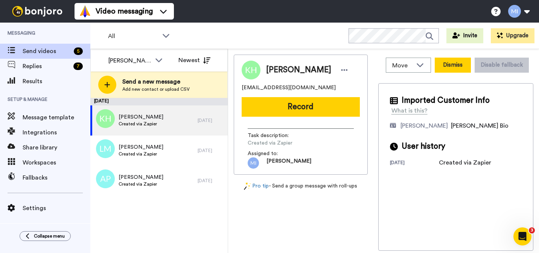
click at [445, 71] on button "Dismiss" at bounding box center [453, 65] width 36 height 15
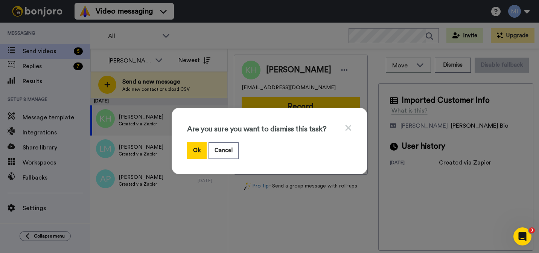
click at [235, 202] on div "Are you sure you want to dismiss this task? Ok Cancel" at bounding box center [269, 126] width 539 height 253
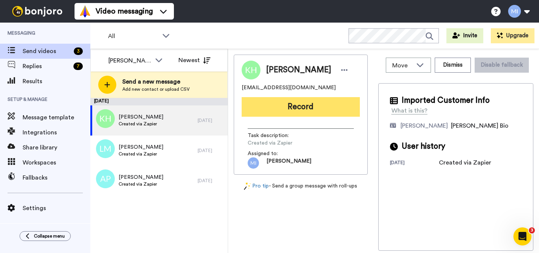
click at [318, 111] on button "Record" at bounding box center [301, 107] width 118 height 20
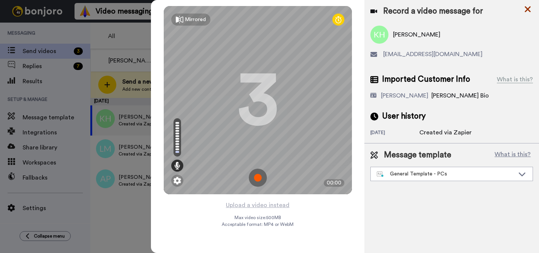
click at [528, 10] on icon at bounding box center [528, 9] width 8 height 9
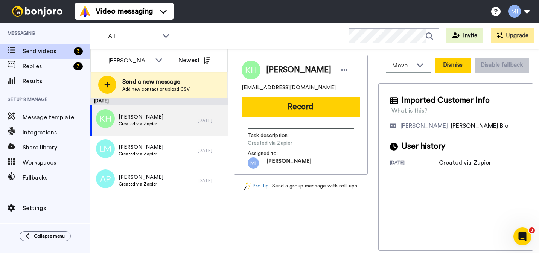
click at [454, 66] on button "Dismiss" at bounding box center [453, 65] width 36 height 15
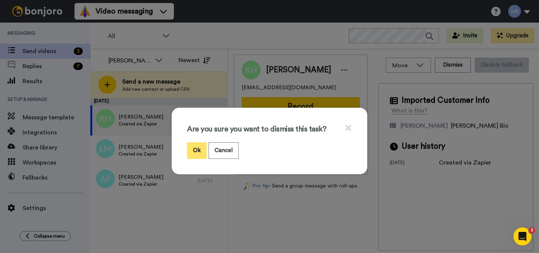
click at [202, 152] on button "Ok" at bounding box center [197, 150] width 20 height 16
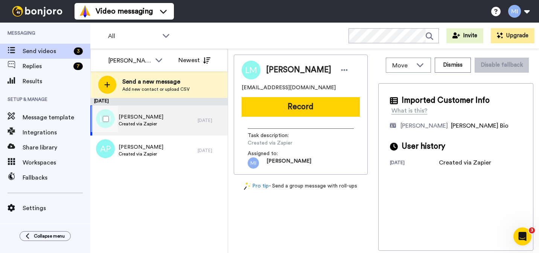
click at [188, 119] on div "Lisa Maloney Created via Zapier" at bounding box center [143, 120] width 107 height 30
click at [448, 67] on button "Dismiss" at bounding box center [453, 65] width 36 height 15
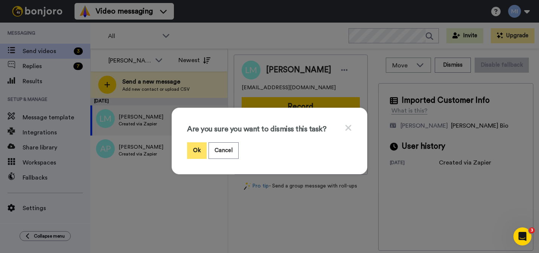
click at [202, 148] on button "Ok" at bounding box center [197, 150] width 20 height 16
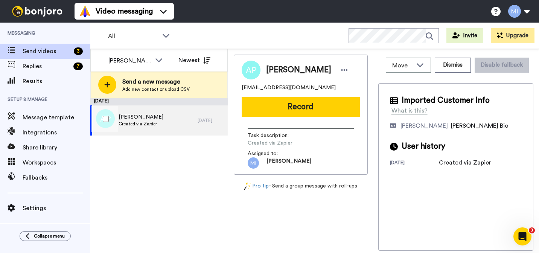
click at [189, 126] on div "Andreas Psaras Created via Zapier" at bounding box center [143, 120] width 107 height 30
click at [458, 71] on button "Dismiss" at bounding box center [453, 65] width 36 height 15
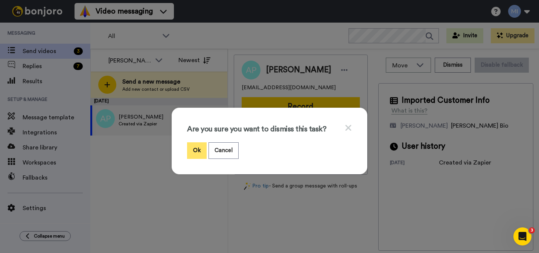
click at [194, 151] on button "Ok" at bounding box center [197, 150] width 20 height 16
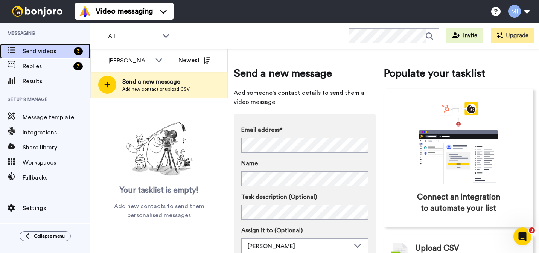
click at [57, 50] on span "Send videos" at bounding box center [47, 51] width 48 height 9
